Goal: Check status: Check status

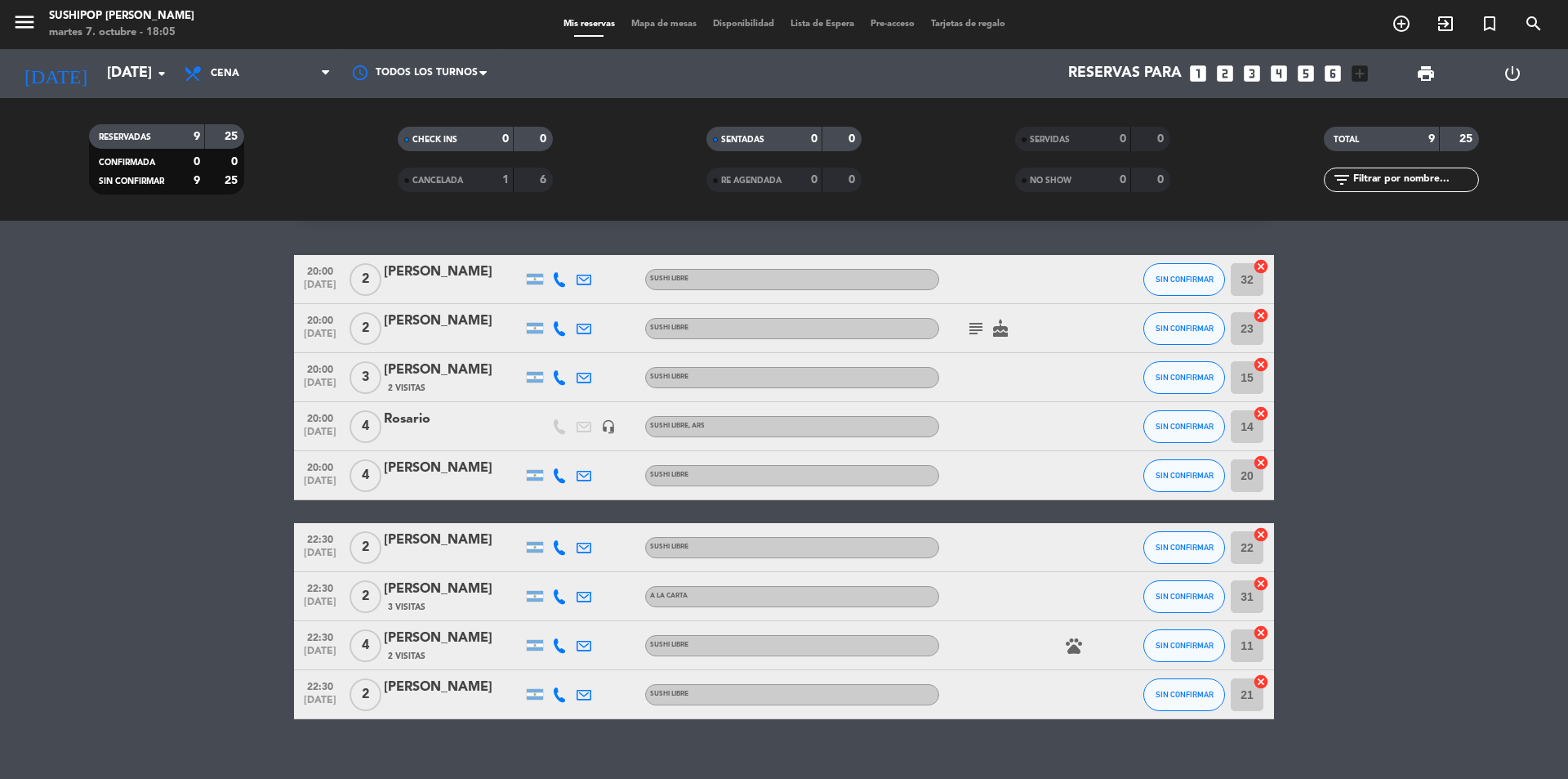
scroll to position [63, 0]
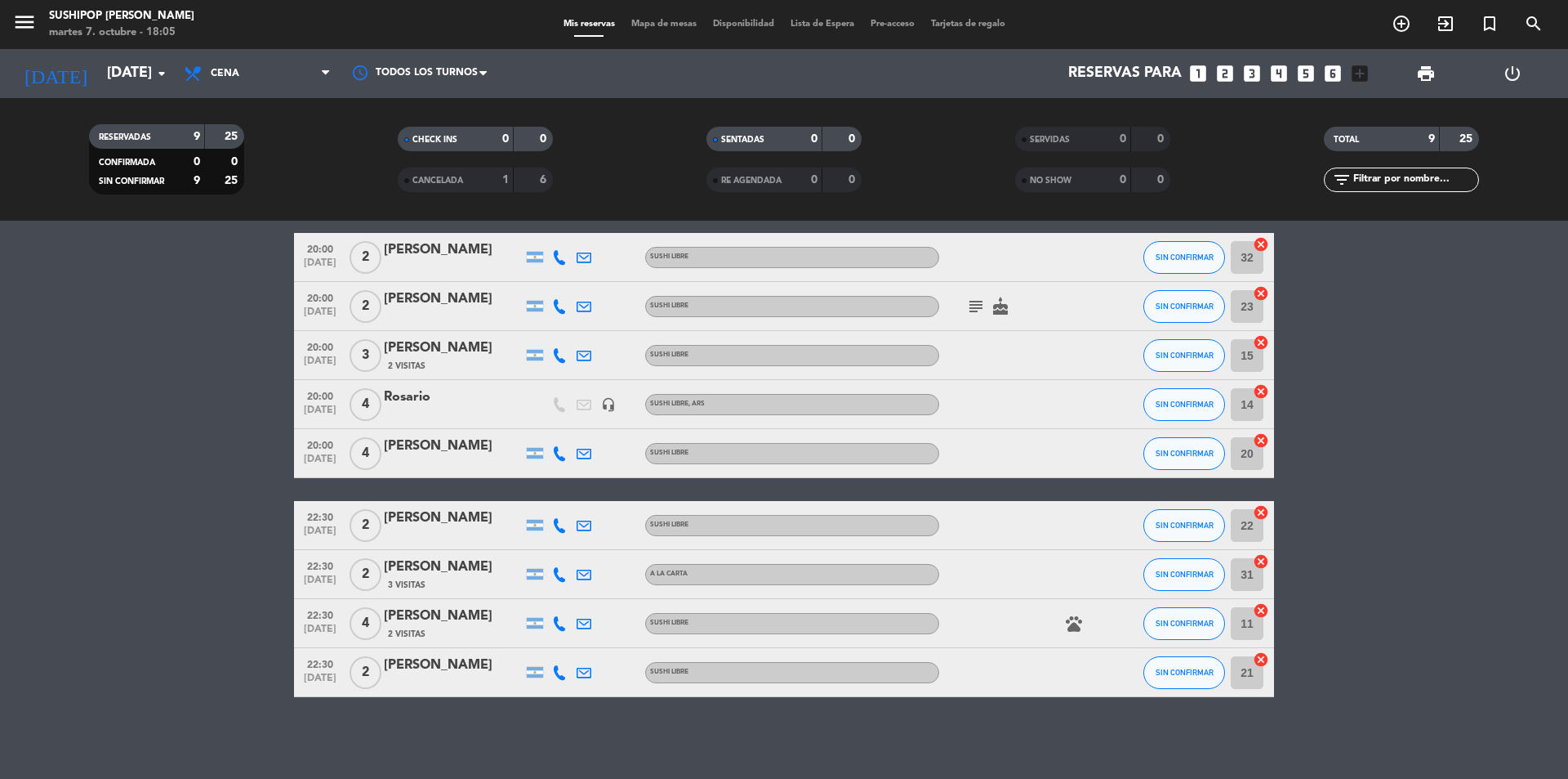
click at [460, 179] on span "CANCELADA" at bounding box center [438, 180] width 51 height 8
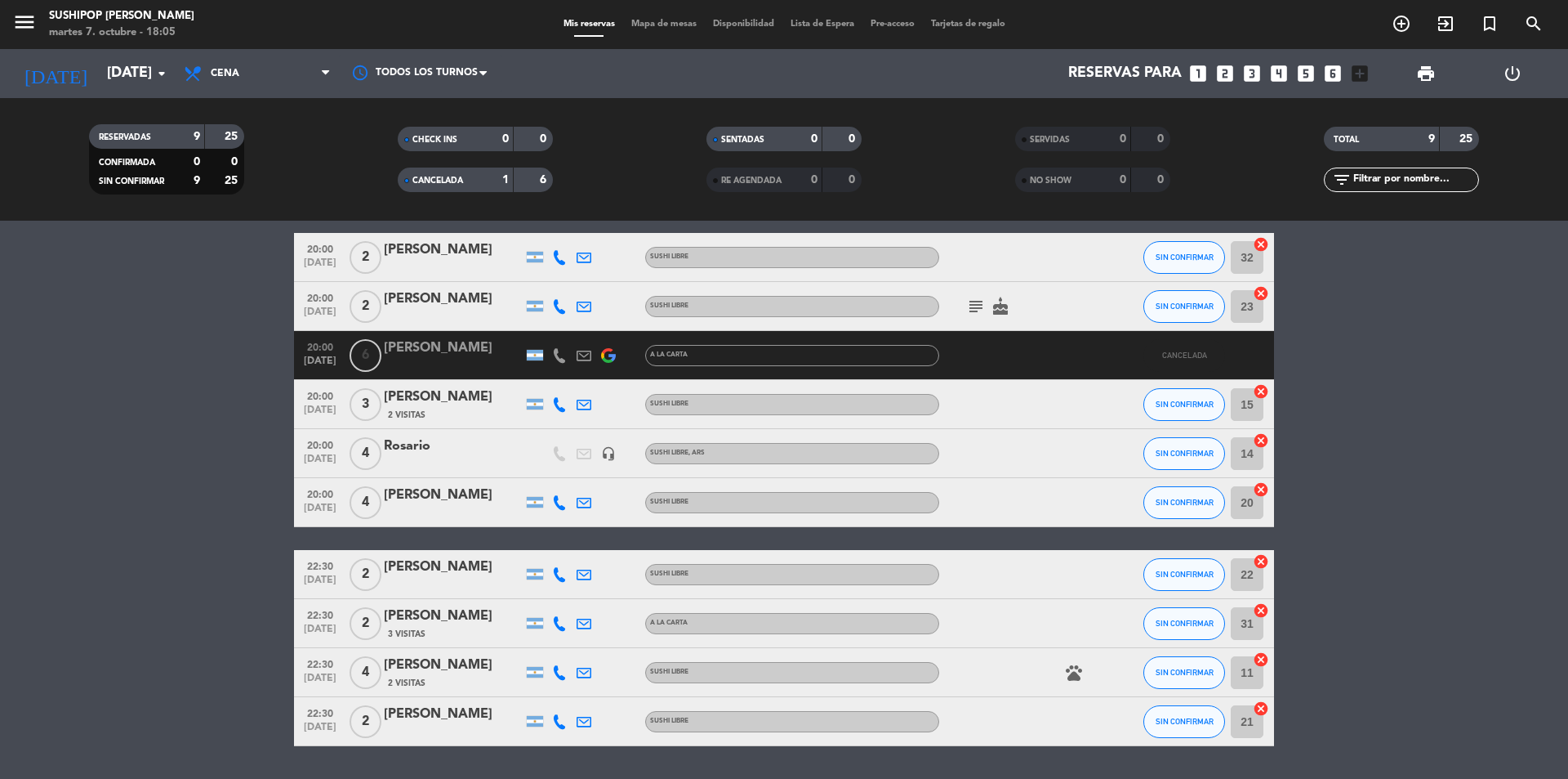
click at [492, 189] on div "1" at bounding box center [494, 179] width 33 height 19
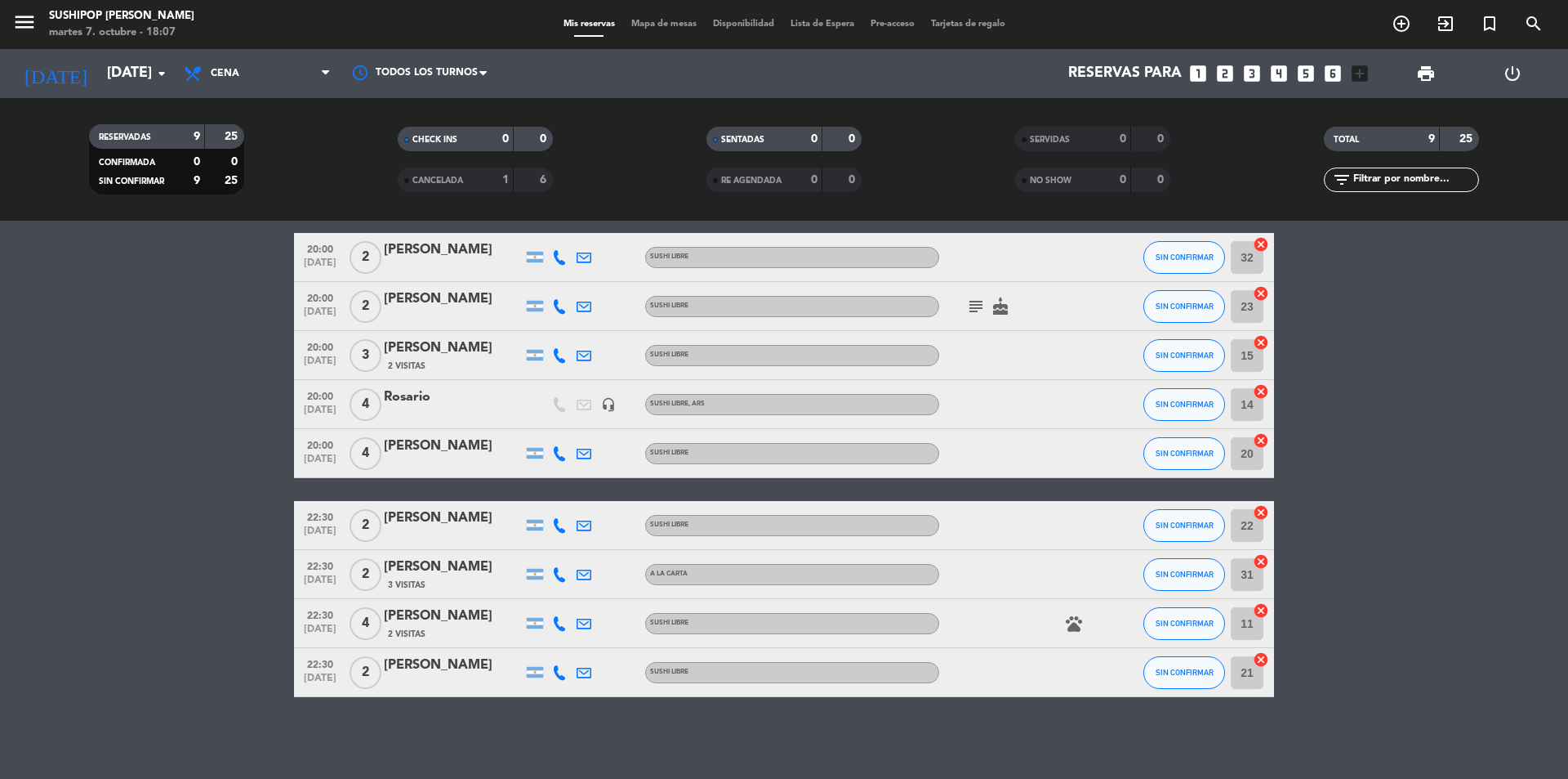
click at [974, 313] on icon "subject" at bounding box center [976, 307] width 20 height 20
click at [972, 309] on icon "subject" at bounding box center [976, 307] width 20 height 20
click at [1397, 363] on bookings-row "20:00 [DATE] 2 [PERSON_NAME] SUSHI LIBRE SIN CONFIRMAR 32 cancel 20:00 [DATE] 2…" at bounding box center [784, 466] width 1568 height 465
drag, startPoint x: 1323, startPoint y: 244, endPoint x: 688, endPoint y: 696, distance: 779.4
click at [687, 714] on div "No hay notas para este servicio. Haz clic para agregar una 20:00 [DATE] 2 [PERS…" at bounding box center [784, 499] width 1568 height 559
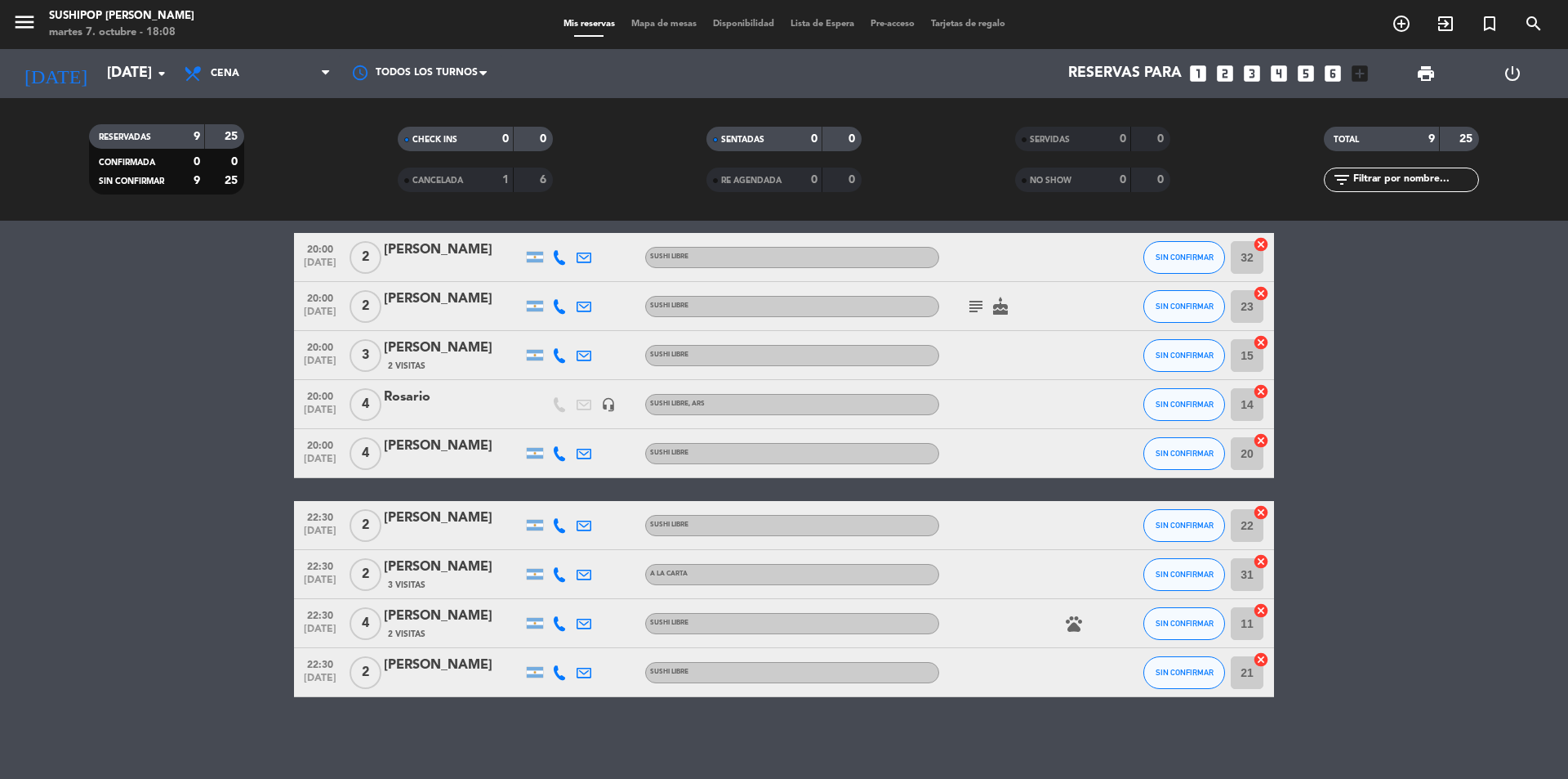
click at [289, 231] on div "No hay notas para este servicio. Haz clic para agregar una 20:00 [DATE] 2 [PERS…" at bounding box center [784, 499] width 1568 height 559
drag, startPoint x: 280, startPoint y: 220, endPoint x: 1168, endPoint y: 433, distance: 913.2
click at [1161, 442] on ng-component "menu Sushipop Izakaya - Coronel [PERSON_NAME][DATE] 7. octubre - 18:08 Mis rese…" at bounding box center [784, 389] width 1568 height 779
drag, startPoint x: 1278, startPoint y: 228, endPoint x: 1388, endPoint y: 810, distance: 592.3
click at [1388, 778] on html "close × Sushipop Izakaya - Coronel [PERSON_NAME] × chrome_reader_mode Listado d…" at bounding box center [784, 389] width 1568 height 779
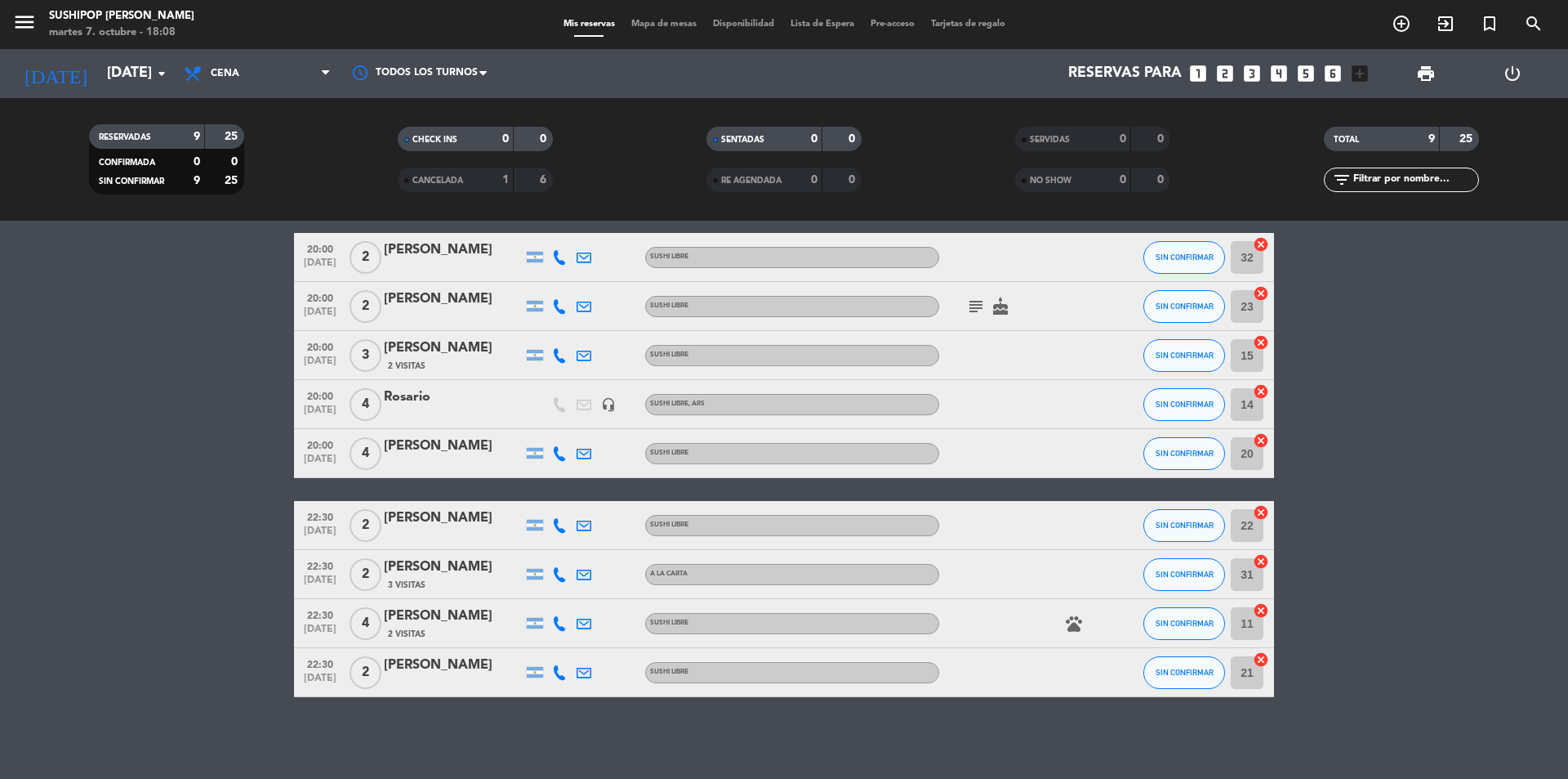
click at [1413, 648] on bookings-row "20:00 [DATE] 2 [PERSON_NAME] SUSHI LIBRE SIN CONFIRMAR 32 cancel 20:00 [DATE] 2…" at bounding box center [784, 466] width 1568 height 465
click at [372, 409] on span "4" at bounding box center [365, 405] width 32 height 33
drag, startPoint x: 398, startPoint y: 396, endPoint x: 430, endPoint y: 409, distance: 34.5
click at [430, 409] on div "Rosario" at bounding box center [453, 404] width 139 height 35
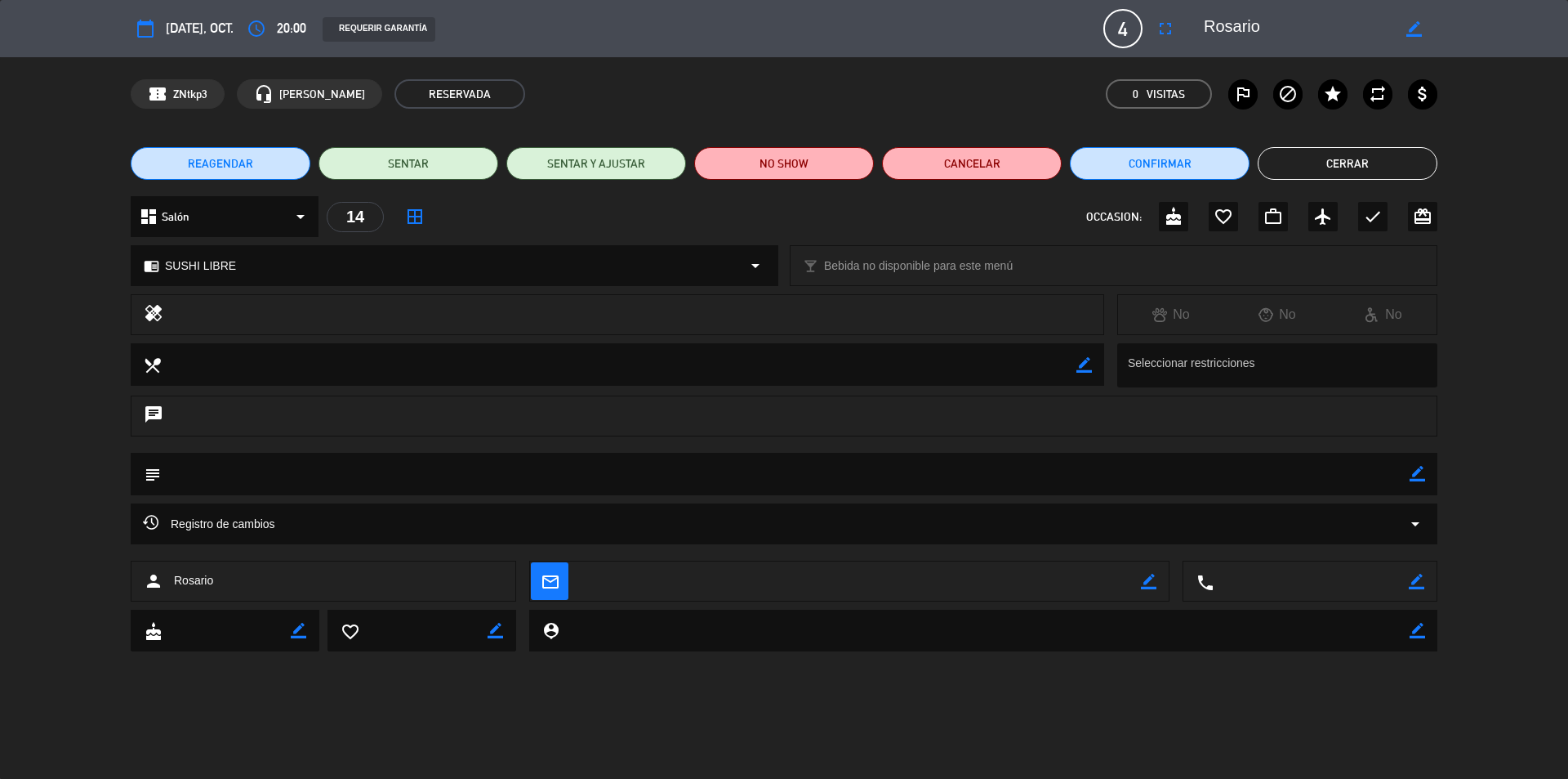
click at [1383, 156] on button "Cerrar" at bounding box center [1347, 163] width 179 height 33
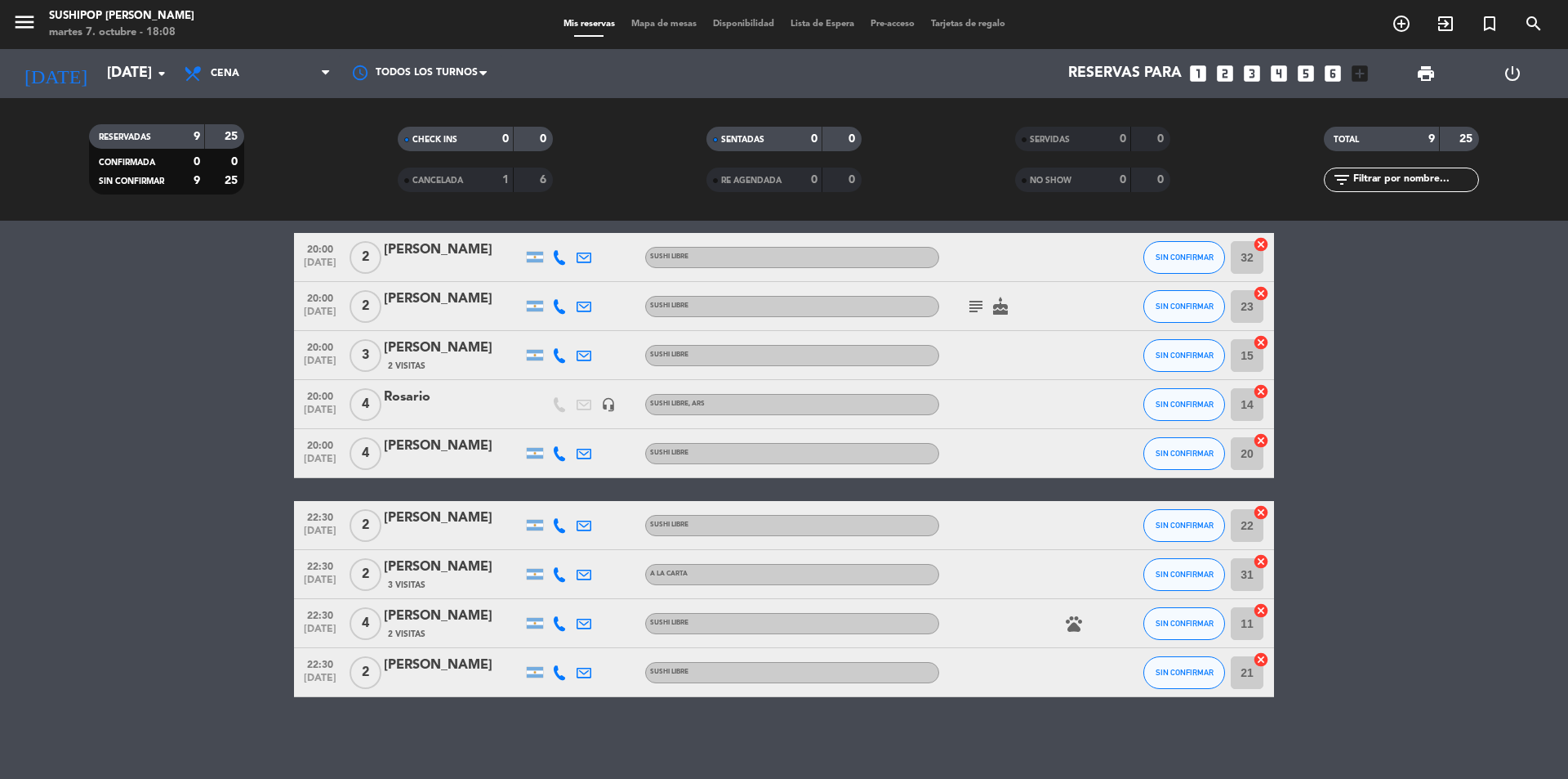
drag, startPoint x: 382, startPoint y: 395, endPoint x: 462, endPoint y: 419, distance: 83.5
click at [461, 420] on div "20:00 [DATE] 4 [PERSON_NAME] headset_mic SUSHI LIBRE , ARS SIN CONFIRMAR 14 can…" at bounding box center [784, 405] width 980 height 49
click at [1408, 381] on bookings-row "20:00 [DATE] 2 [PERSON_NAME] SUSHI LIBRE SIN CONFIRMAR 32 cancel 20:00 [DATE] 2…" at bounding box center [784, 466] width 1568 height 465
